Goal: Find specific page/section: Find specific page/section

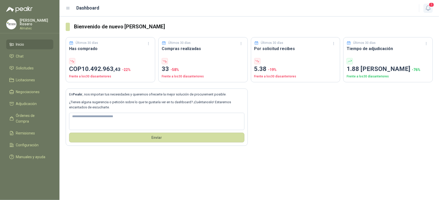
click at [429, 7] on span "1" at bounding box center [432, 4] width 6 height 5
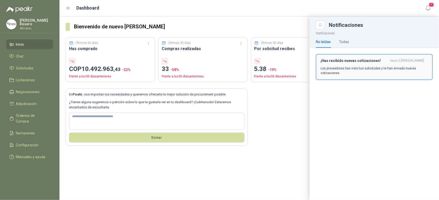
click at [384, 74] on p "Los proveedores han visto tus solicitudes y te han enviado nuevas cotizaciones." at bounding box center [374, 70] width 108 height 9
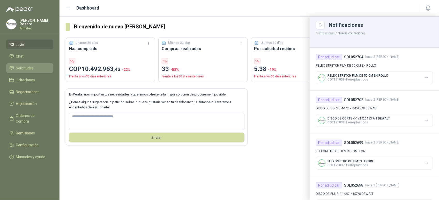
click at [33, 66] on span "Solicitudes" at bounding box center [25, 68] width 18 height 6
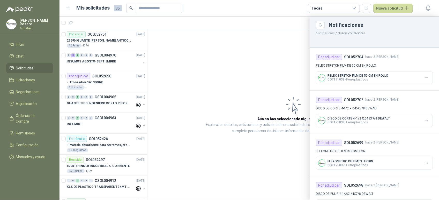
click at [97, 61] on div at bounding box center [248, 109] width 379 height 184
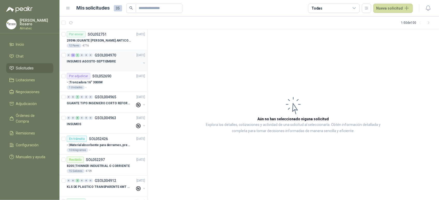
click at [100, 61] on p "INSUMOS AGOSTO-SEPTIEMBRE" at bounding box center [91, 61] width 49 height 5
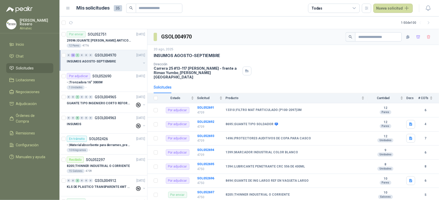
click at [301, 81] on div "Solicitudes" at bounding box center [293, 87] width 279 height 12
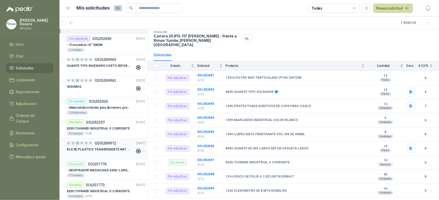
scroll to position [129, 0]
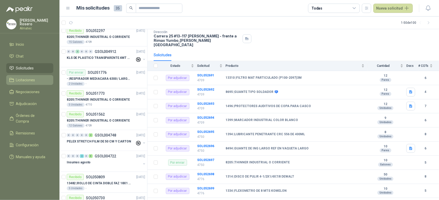
click at [16, 75] on link "Licitaciones" at bounding box center [29, 80] width 47 height 10
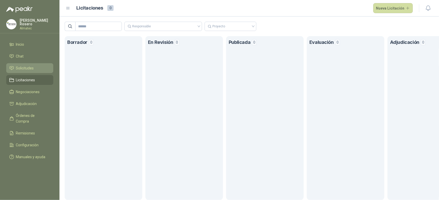
click at [27, 66] on span "Solicitudes" at bounding box center [25, 68] width 18 height 6
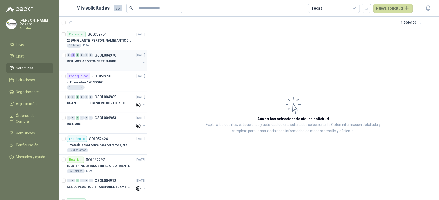
click at [104, 66] on div at bounding box center [104, 67] width 74 height 4
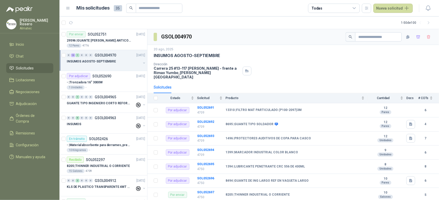
click at [289, 52] on div "20 ago, 2025" at bounding box center [293, 49] width 279 height 5
click at [280, 63] on div "Dirección [STREET_ADDRESS] [PERSON_NAME] - frente a Rimax Yumbo , [PERSON_NAME]…" at bounding box center [293, 71] width 279 height 17
click at [279, 51] on div "20 ago, 2025" at bounding box center [293, 49] width 279 height 5
drag, startPoint x: 276, startPoint y: 54, endPoint x: 265, endPoint y: 74, distance: 22.8
click at [265, 74] on div "Dirección [STREET_ADDRESS] [PERSON_NAME] - frente a Rimax Yumbo , [PERSON_NAME]…" at bounding box center [293, 71] width 279 height 17
